Goal: Navigation & Orientation: Find specific page/section

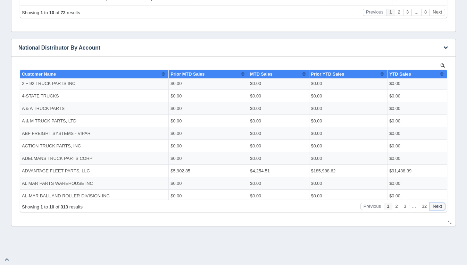
click at [440, 207] on button "Next" at bounding box center [438, 206] width 16 height 7
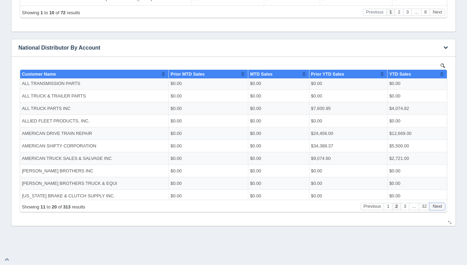
click at [440, 207] on button "Next" at bounding box center [438, 206] width 16 height 7
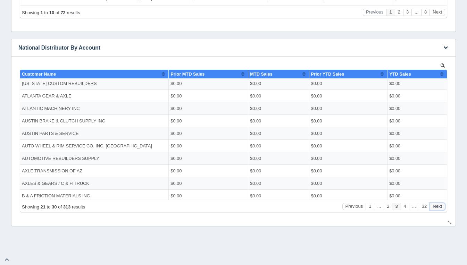
click at [440, 207] on button "Next" at bounding box center [438, 206] width 16 height 7
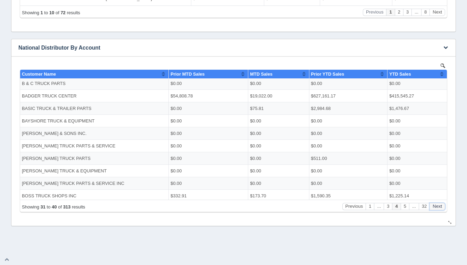
click at [440, 207] on button "Next" at bounding box center [438, 206] width 16 height 7
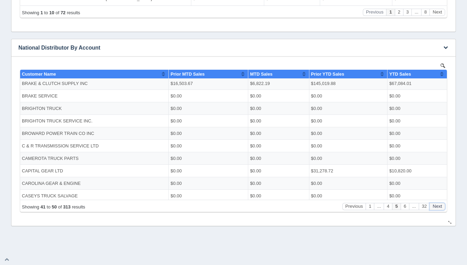
click at [440, 207] on button "Next" at bounding box center [438, 206] width 16 height 7
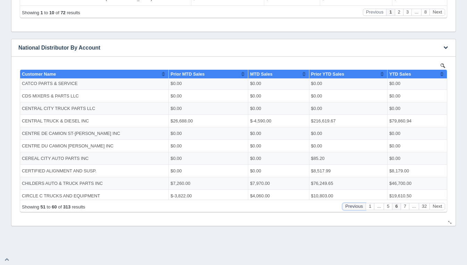
click at [356, 208] on button "Previous" at bounding box center [354, 206] width 24 height 7
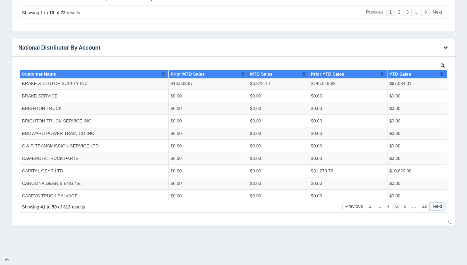
click at [438, 208] on button "Next" at bounding box center [438, 206] width 16 height 7
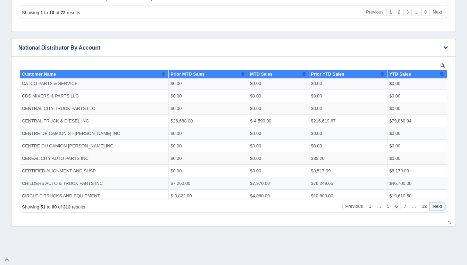
click at [438, 208] on button "Next" at bounding box center [438, 206] width 16 height 7
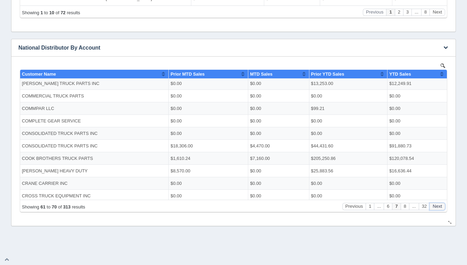
click at [438, 208] on button "Next" at bounding box center [438, 206] width 16 height 7
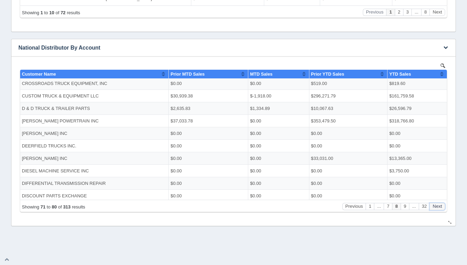
click at [438, 208] on button "Next" at bounding box center [438, 206] width 16 height 7
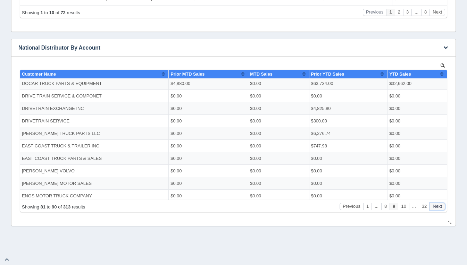
click at [438, 208] on button "Next" at bounding box center [438, 206] width 16 height 7
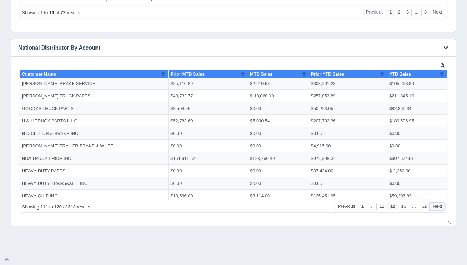
click at [438, 208] on button "Next" at bounding box center [438, 206] width 16 height 7
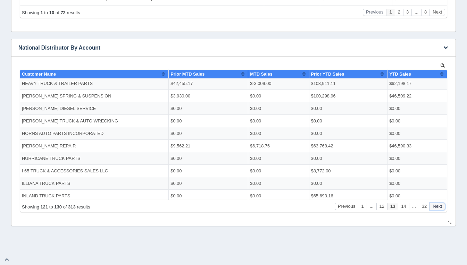
click at [438, 208] on button "Next" at bounding box center [438, 206] width 16 height 7
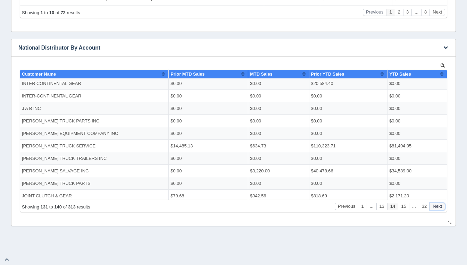
click at [438, 208] on button "Next" at bounding box center [438, 206] width 16 height 7
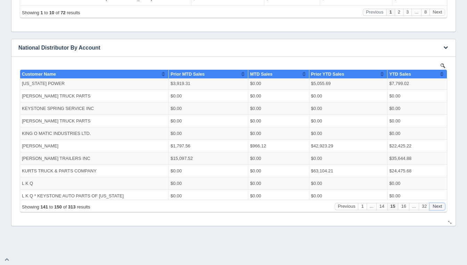
click at [438, 208] on button "Next" at bounding box center [438, 206] width 16 height 7
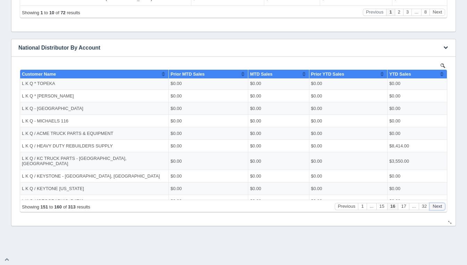
click at [438, 208] on button "Next" at bounding box center [438, 206] width 16 height 7
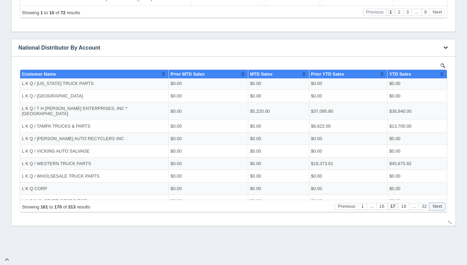
click at [438, 208] on button "Next" at bounding box center [438, 206] width 16 height 7
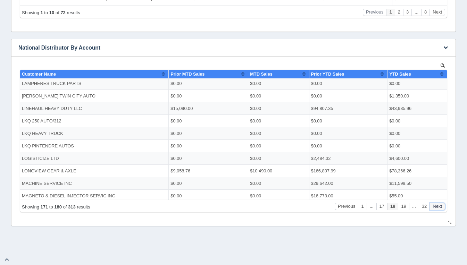
click at [438, 208] on button "Next" at bounding box center [438, 206] width 16 height 7
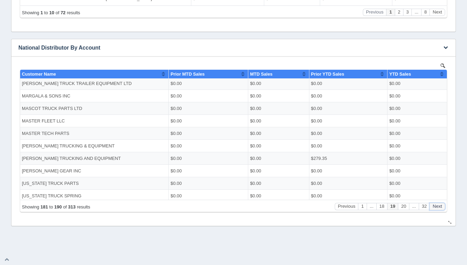
click at [438, 208] on button "Next" at bounding box center [438, 206] width 16 height 7
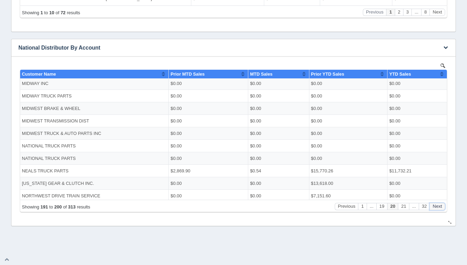
click at [438, 208] on button "Next" at bounding box center [438, 206] width 16 height 7
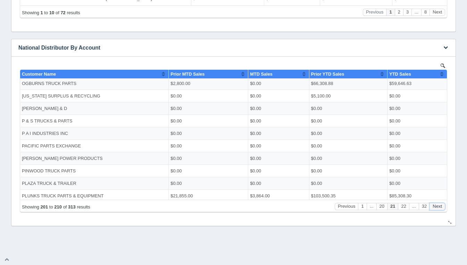
click at [438, 208] on button "Next" at bounding box center [438, 206] width 16 height 7
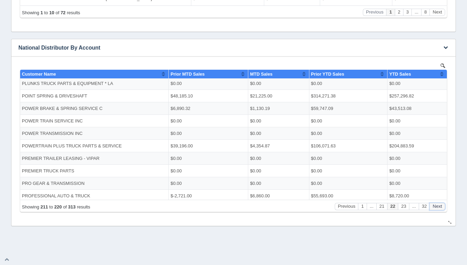
click at [438, 208] on button "Next" at bounding box center [438, 206] width 16 height 7
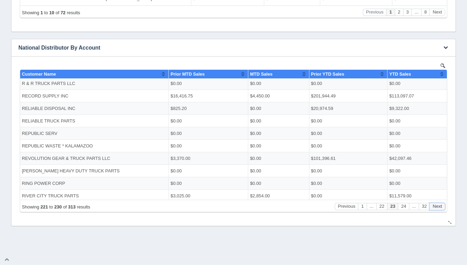
click at [438, 208] on button "Next" at bounding box center [438, 206] width 16 height 7
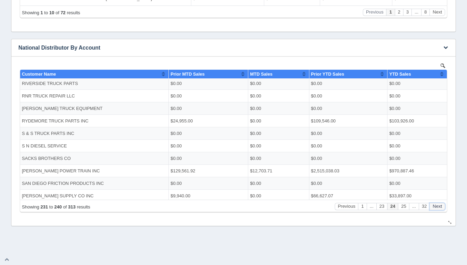
click at [438, 208] on button "Next" at bounding box center [438, 206] width 16 height 7
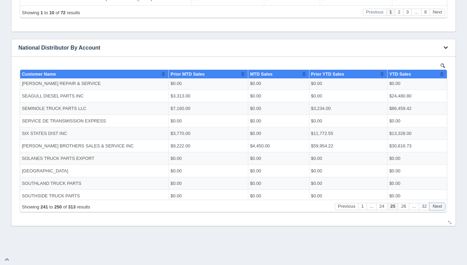
click at [438, 208] on button "Next" at bounding box center [438, 206] width 16 height 7
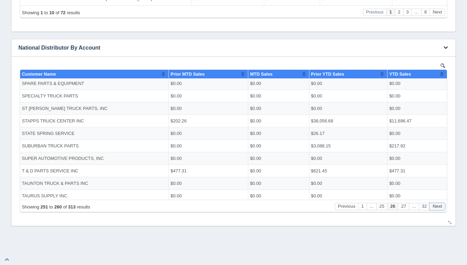
click at [438, 208] on button "Next" at bounding box center [438, 206] width 16 height 7
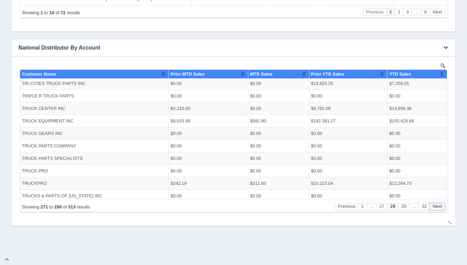
click at [438, 208] on button "Next" at bounding box center [438, 206] width 16 height 7
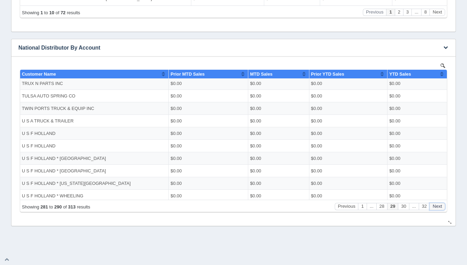
click at [438, 208] on button "Next" at bounding box center [438, 206] width 16 height 7
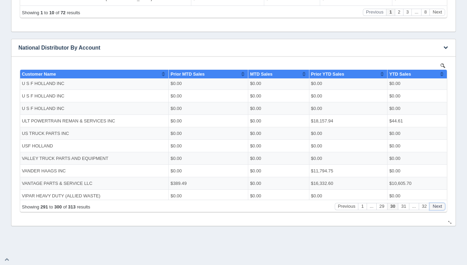
click at [438, 208] on button "Next" at bounding box center [438, 206] width 16 height 7
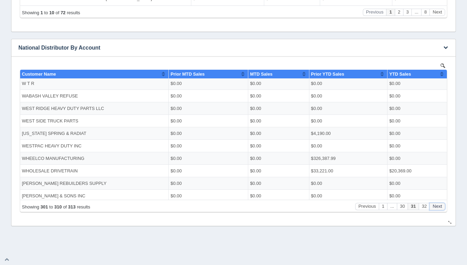
click at [438, 208] on button "Next" at bounding box center [438, 206] width 16 height 7
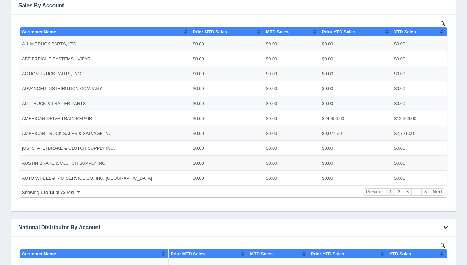
scroll to position [131, 0]
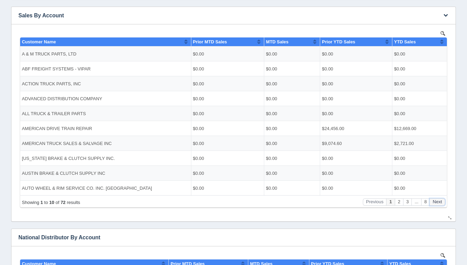
click at [437, 204] on button "Next" at bounding box center [438, 201] width 16 height 7
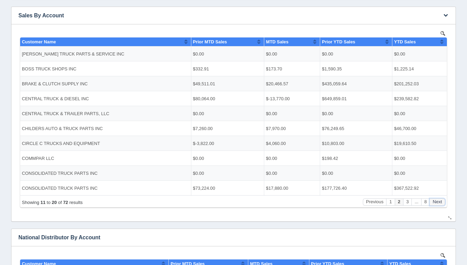
click at [437, 204] on button "Next" at bounding box center [438, 201] width 16 height 7
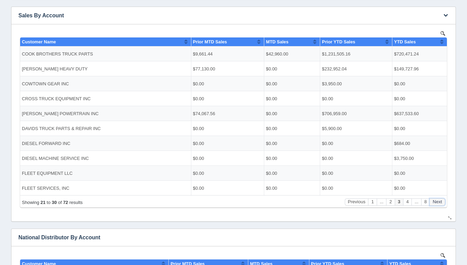
click at [437, 204] on button "Next" at bounding box center [438, 201] width 16 height 7
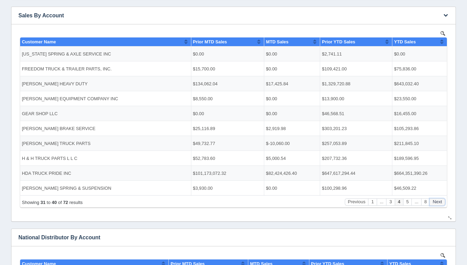
click at [437, 204] on button "Next" at bounding box center [438, 201] width 16 height 7
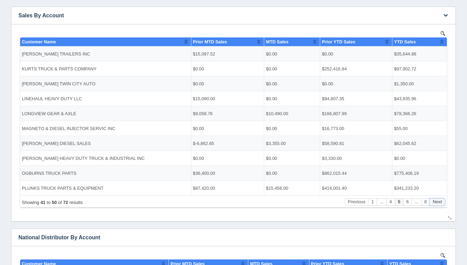
click at [437, 204] on button "Next" at bounding box center [438, 201] width 16 height 7
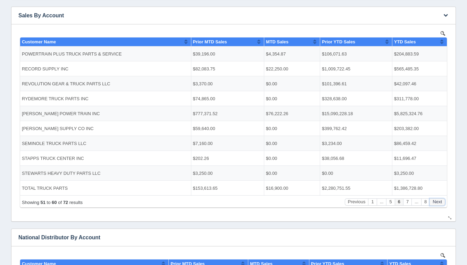
click at [437, 204] on button "Next" at bounding box center [438, 201] width 16 height 7
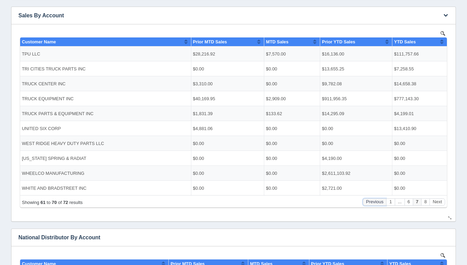
click at [377, 205] on button "Previous" at bounding box center [375, 201] width 24 height 7
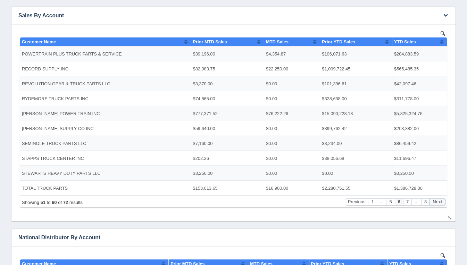
click at [437, 201] on button "Next" at bounding box center [438, 201] width 16 height 7
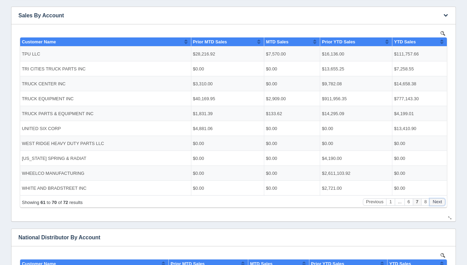
click at [437, 201] on button "Next" at bounding box center [438, 201] width 16 height 7
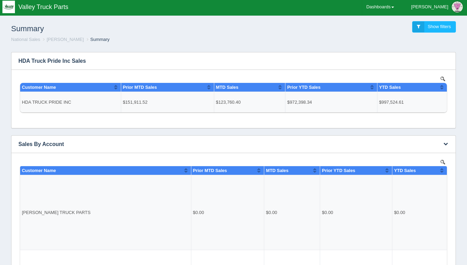
scroll to position [0, 0]
